Goal: Information Seeking & Learning: Learn about a topic

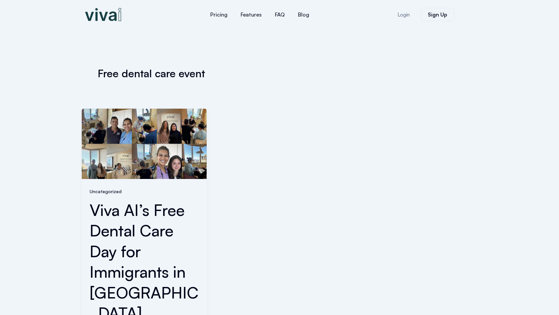
scroll to position [249, 0]
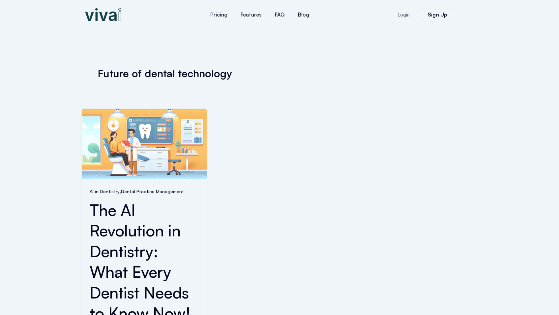
scroll to position [270, 0]
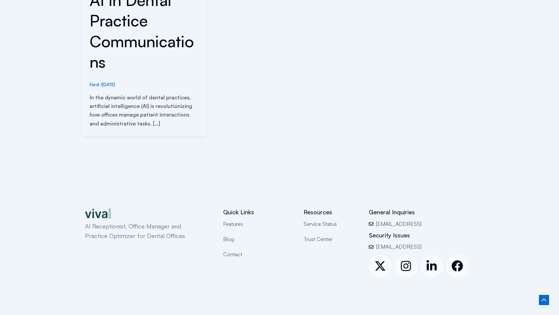
scroll to position [329, 0]
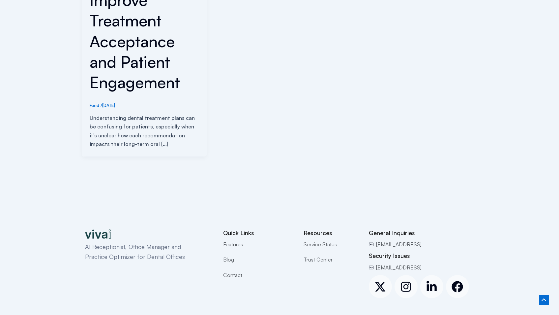
scroll to position [349, 0]
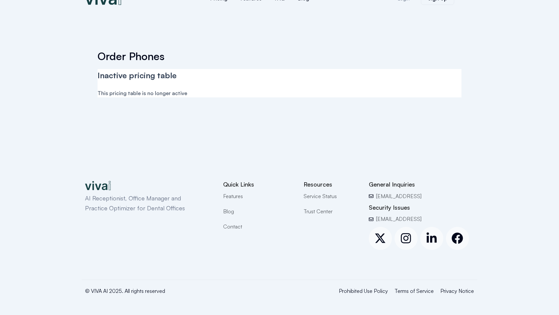
scroll to position [21, 0]
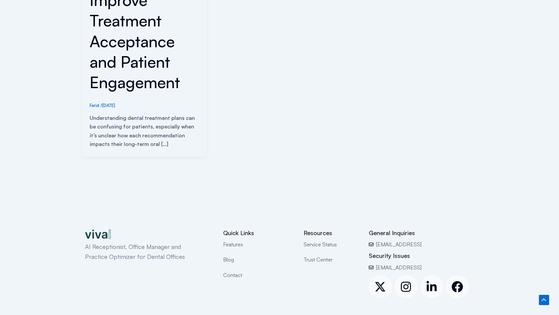
scroll to position [349, 0]
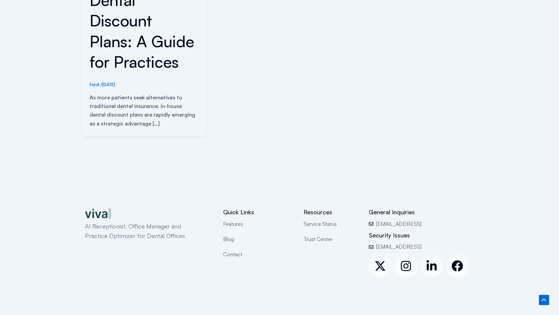
scroll to position [329, 0]
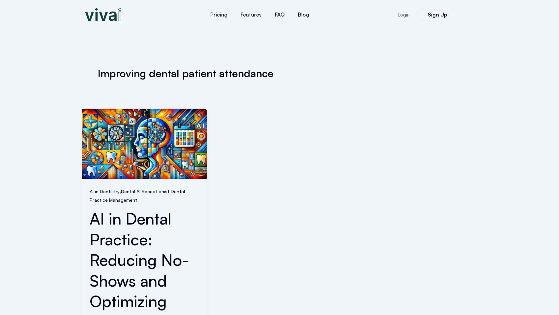
scroll to position [279, 0]
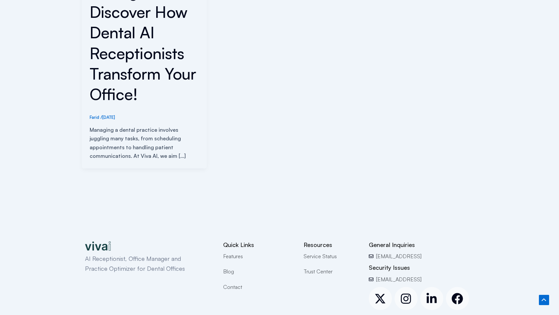
scroll to position [361, 0]
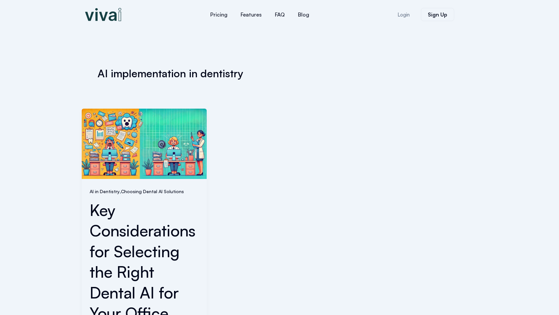
scroll to position [270, 0]
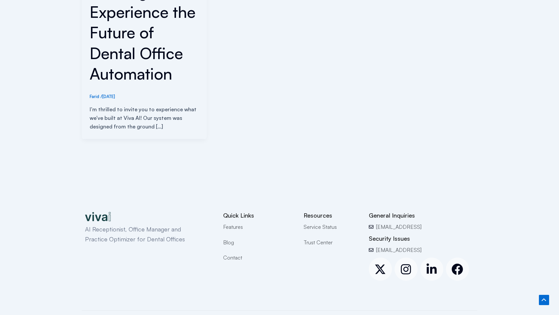
scroll to position [311, 0]
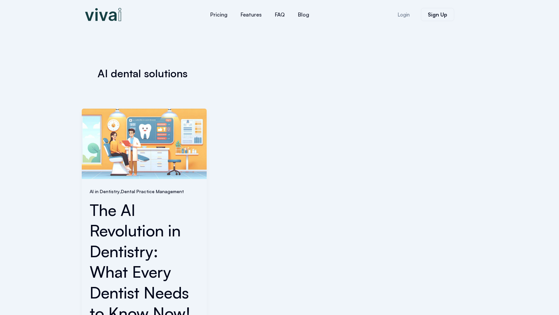
scroll to position [270, 0]
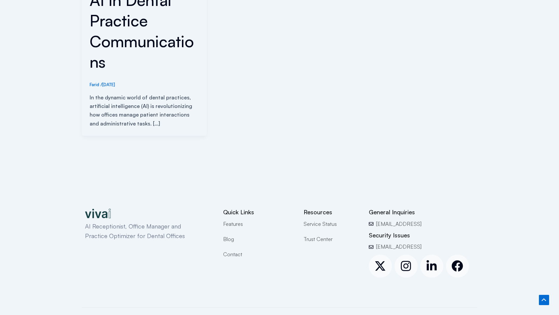
scroll to position [329, 0]
